Goal: Information Seeking & Learning: Check status

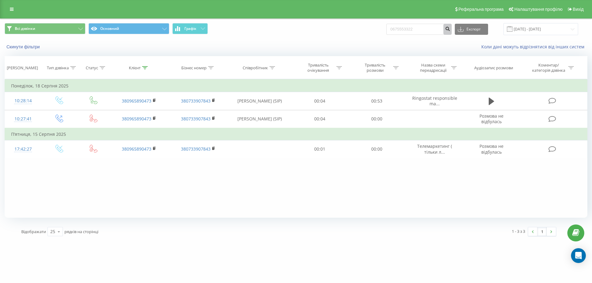
type input "0675553322"
click at [450, 30] on icon "submit" at bounding box center [447, 28] width 5 height 4
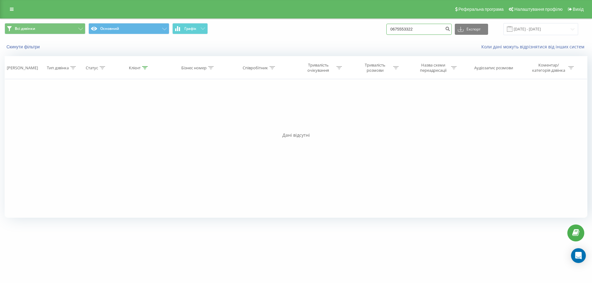
drag, startPoint x: 430, startPoint y: 28, endPoint x: 369, endPoint y: 28, distance: 61.0
click at [369, 28] on div "Всі дзвінки Основний Графік 0675553322 Експорт .csv .xls .xlsx 20.05.2025 - 20.…" at bounding box center [296, 29] width 583 height 12
paste input "380933500996"
type input "380933500996"
click at [450, 30] on icon "submit" at bounding box center [447, 28] width 5 height 4
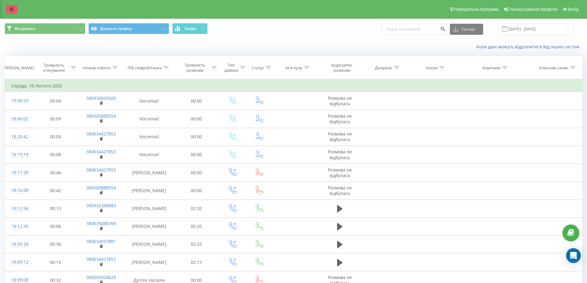
click at [8, 6] on link at bounding box center [11, 9] width 11 height 9
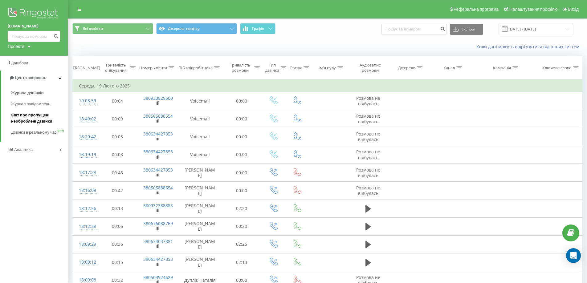
click at [31, 118] on span "Звіт про пропущені необроблені дзвінки" at bounding box center [38, 118] width 54 height 12
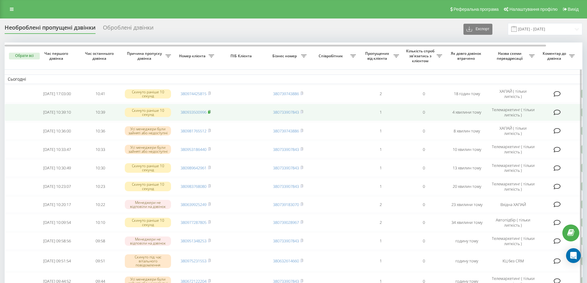
click at [209, 111] on rect at bounding box center [209, 112] width 2 height 3
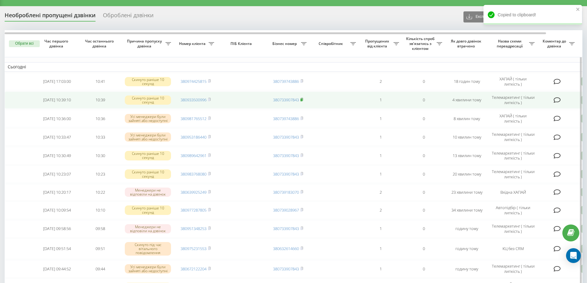
scroll to position [14, 0]
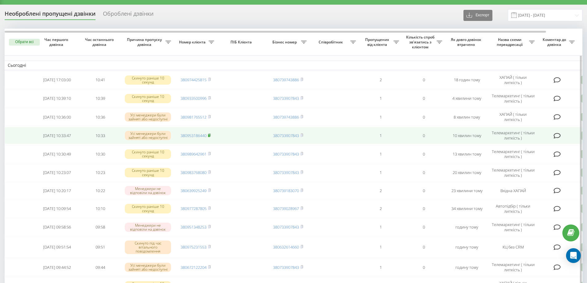
click at [210, 135] on rect at bounding box center [209, 135] width 2 height 3
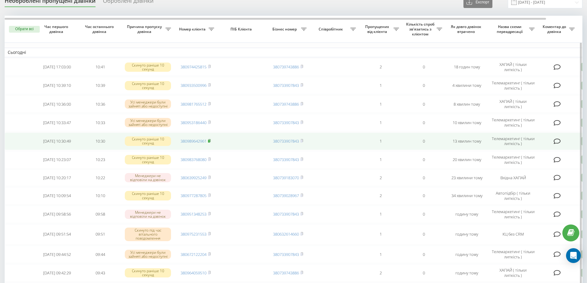
click at [211, 141] on icon at bounding box center [209, 141] width 3 height 4
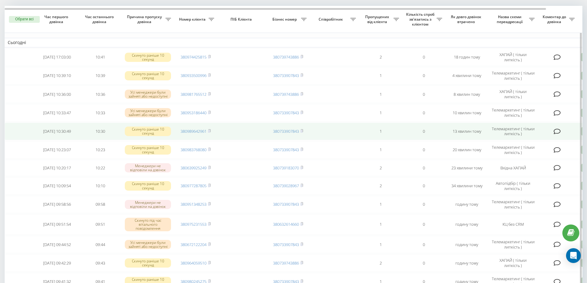
scroll to position [37, 0]
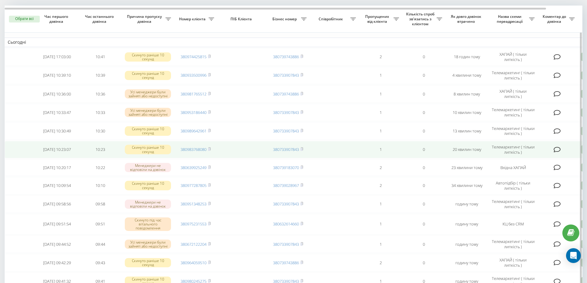
click at [212, 149] on td "380983768080" at bounding box center [195, 149] width 43 height 17
click at [210, 149] on rect at bounding box center [209, 149] width 2 height 3
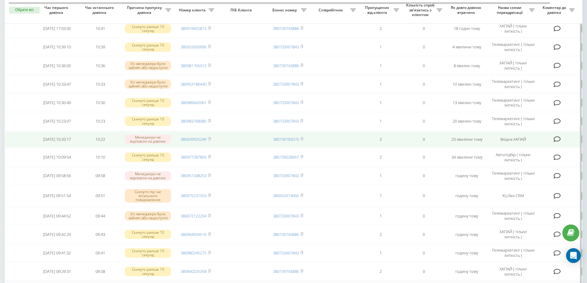
scroll to position [67, 0]
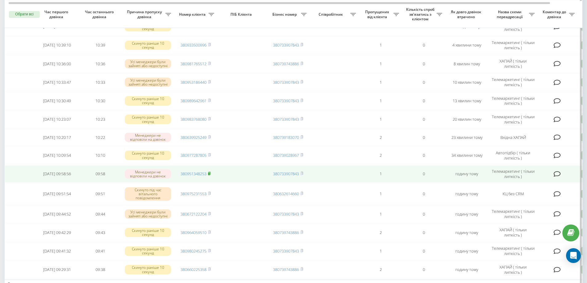
click at [210, 174] on rect at bounding box center [209, 174] width 2 height 3
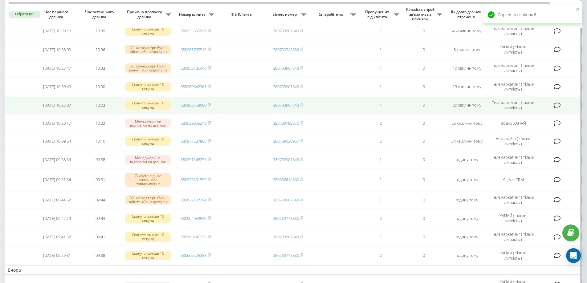
scroll to position [82, 0]
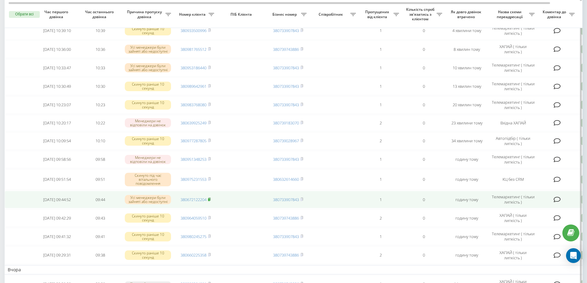
click at [210, 200] on rect at bounding box center [209, 199] width 2 height 3
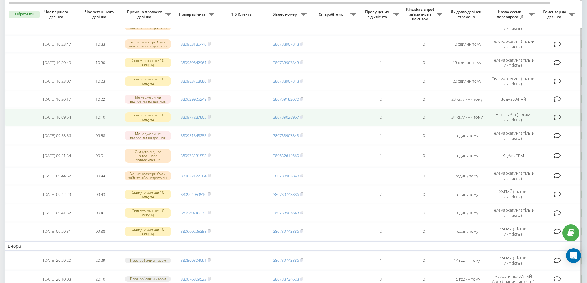
scroll to position [106, 0]
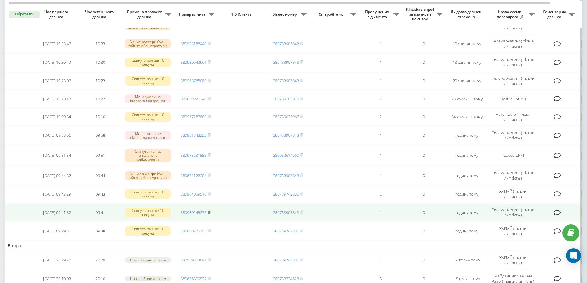
click at [211, 213] on icon at bounding box center [209, 213] width 3 height 4
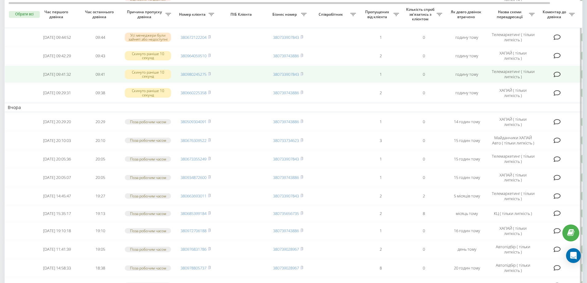
scroll to position [252, 0]
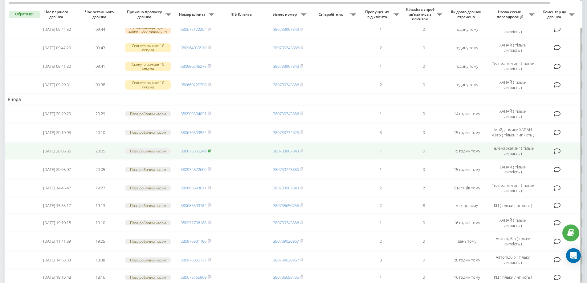
click at [210, 152] on rect at bounding box center [209, 151] width 2 height 3
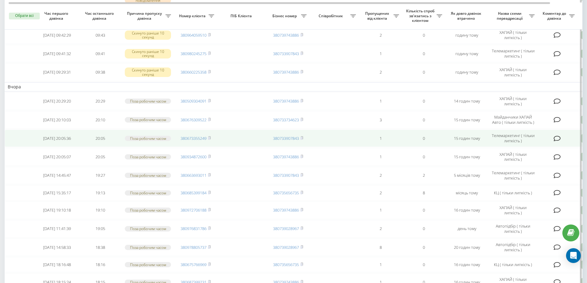
scroll to position [267, 0]
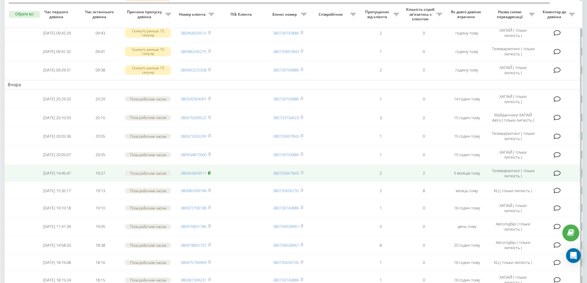
click at [210, 174] on rect at bounding box center [209, 173] width 2 height 3
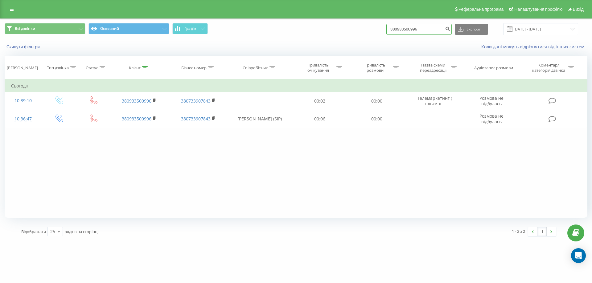
drag, startPoint x: 433, startPoint y: 27, endPoint x: 364, endPoint y: 29, distance: 69.7
click at [364, 29] on div "Всі дзвінки Основний Графік 380933500996 Експорт .csv .xls .xlsx [DATE] - [DATE]" at bounding box center [296, 29] width 583 height 12
paste input "380953186440"
type input "380953186440"
click at [450, 29] on icon "submit" at bounding box center [447, 28] width 5 height 4
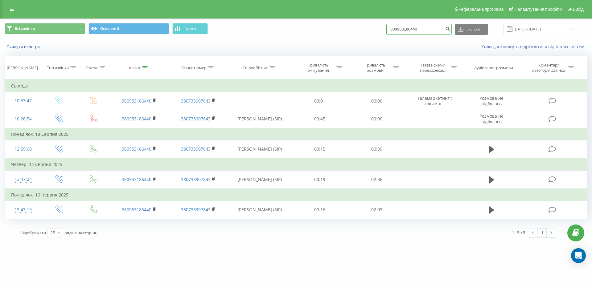
drag, startPoint x: 434, startPoint y: 30, endPoint x: 365, endPoint y: 29, distance: 69.1
click at [365, 29] on div "Всі дзвінки Основний Графік 380953186440 Експорт .csv .xls .xlsx [DATE] - [DATE]" at bounding box center [296, 29] width 583 height 12
click at [412, 31] on input at bounding box center [418, 29] width 65 height 11
paste input "380989642961"
type input "380989642961"
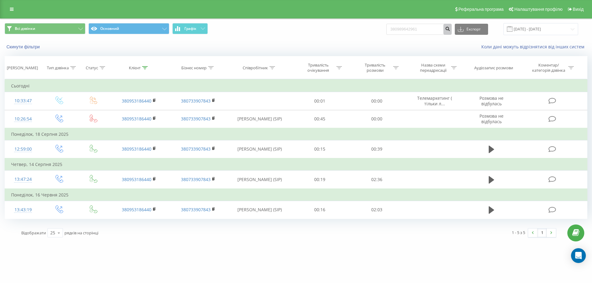
click at [450, 30] on icon "submit" at bounding box center [447, 28] width 5 height 4
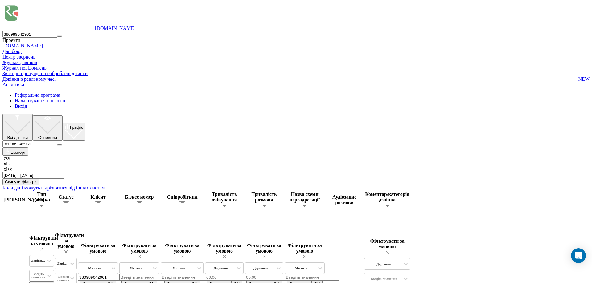
drag, startPoint x: 434, startPoint y: 27, endPoint x: 357, endPoint y: 31, distance: 77.2
click at [357, 114] on div "Всі дзвінки Основний Графік 380989642961 Експорт .csv .xls .xlsx [DATE] - [DATE]" at bounding box center [295, 146] width 587 height 65
paste input "380983768080"
type input "380983768080"
click at [59, 145] on icon "submit" at bounding box center [59, 145] width 0 height 0
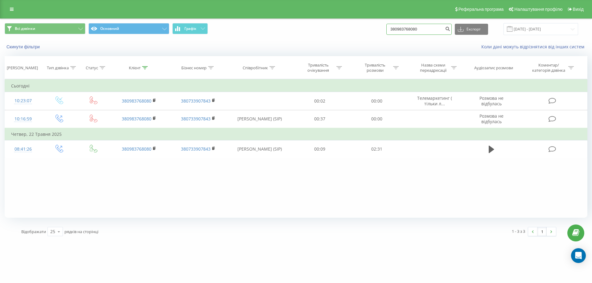
drag, startPoint x: 429, startPoint y: 31, endPoint x: 362, endPoint y: 30, distance: 67.8
click at [362, 30] on div "Всі дзвінки Основний Графік 380983768080 Експорт .csv .xls .xlsx 20.05.2025 - 2…" at bounding box center [296, 29] width 583 height 12
paste input "380951348253"
type input "380951348253"
click at [450, 27] on icon "submit" at bounding box center [447, 28] width 5 height 4
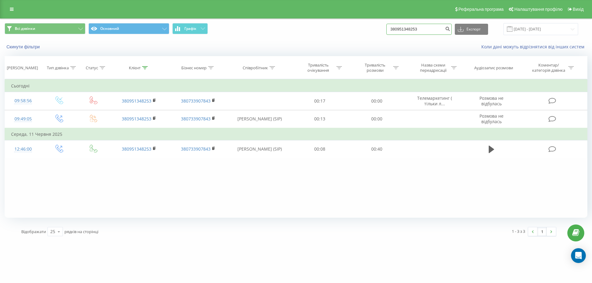
click at [437, 31] on input "380951348253" at bounding box center [418, 29] width 65 height 11
drag, startPoint x: 437, startPoint y: 31, endPoint x: 403, endPoint y: 34, distance: 33.4
click at [403, 34] on input "380951348253" at bounding box center [418, 29] width 65 height 11
paste input "380672122204"
type input "380672122204"
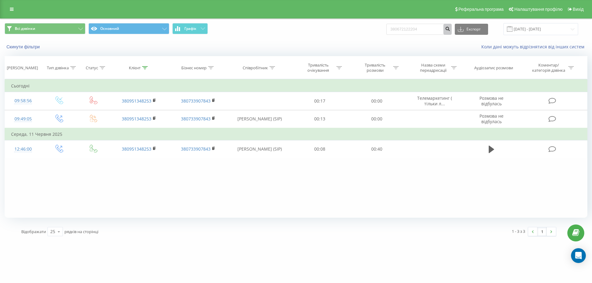
click at [450, 30] on icon "submit" at bounding box center [447, 28] width 5 height 4
drag, startPoint x: 440, startPoint y: 28, endPoint x: 345, endPoint y: 37, distance: 95.3
click at [345, 37] on div "Всі дзвінки Основний Графік 380672122204 Експорт .csv .xls .xlsx 20.05.2025 - 2…" at bounding box center [295, 29] width 591 height 21
paste input "380980245275"
type input "380980245275"
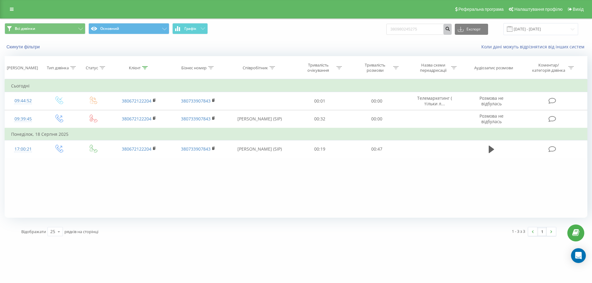
click at [450, 28] on icon "submit" at bounding box center [447, 28] width 5 height 4
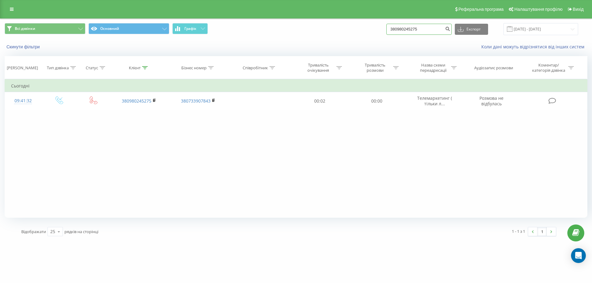
drag, startPoint x: 436, startPoint y: 25, endPoint x: 386, endPoint y: 29, distance: 49.8
click at [386, 29] on div "Всі дзвінки Основний Графік 380980245275 Експорт .csv .xls .xlsx [DATE] - [DATE]" at bounding box center [296, 29] width 583 height 12
paste input "380673355249"
type input "380673355249"
click at [450, 29] on icon "submit" at bounding box center [447, 28] width 5 height 4
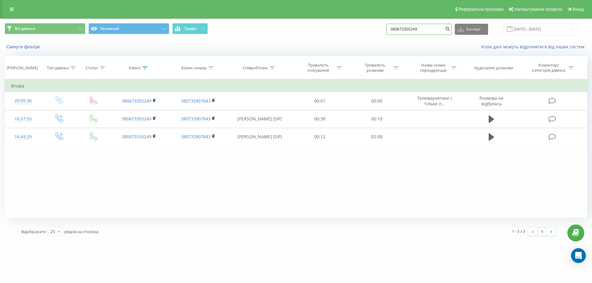
drag, startPoint x: 436, startPoint y: 28, endPoint x: 370, endPoint y: 28, distance: 65.7
click at [370, 28] on div "Всі дзвінки Основний Графік 380673355249 Експорт .csv .xls .xlsx [DATE] - [DATE]" at bounding box center [296, 29] width 583 height 12
paste input "380663693011"
type input "380663693011"
click icon "submit"
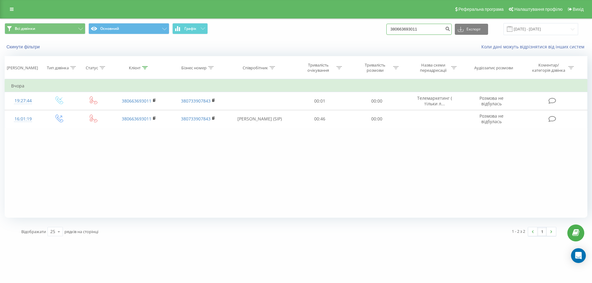
click at [433, 30] on input "380663693011" at bounding box center [418, 29] width 65 height 11
